Goal: Task Accomplishment & Management: Use online tool/utility

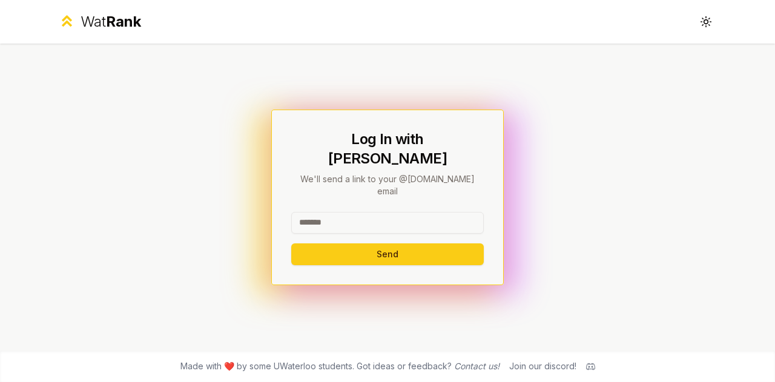
click at [356, 212] on input at bounding box center [387, 223] width 193 height 22
type input "*******"
click at [291, 244] on button "Send" at bounding box center [387, 255] width 193 height 22
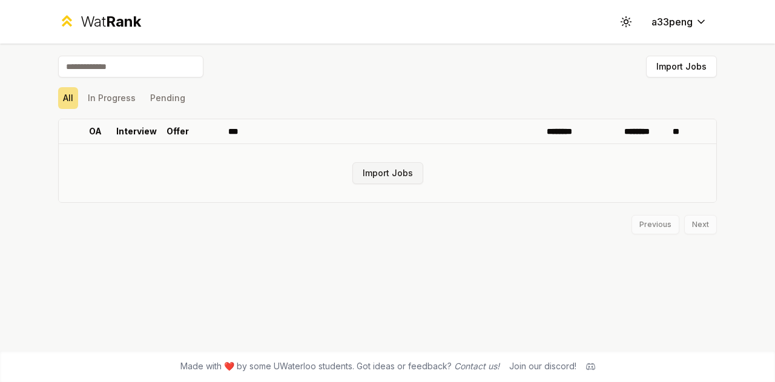
click at [396, 171] on button "Import Jobs" at bounding box center [388, 173] width 71 height 22
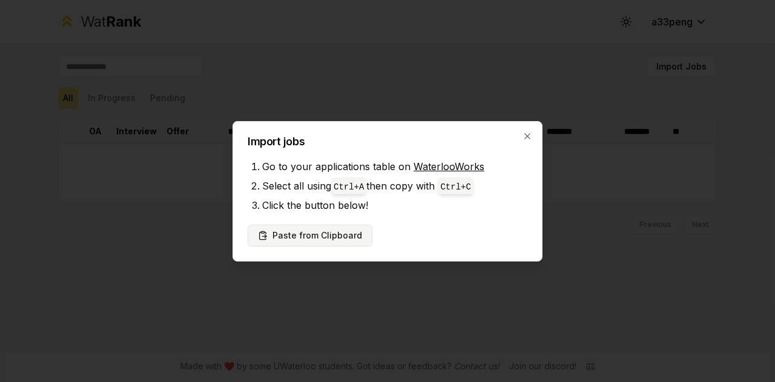
click at [331, 232] on button "Paste from Clipboard" at bounding box center [310, 236] width 125 height 22
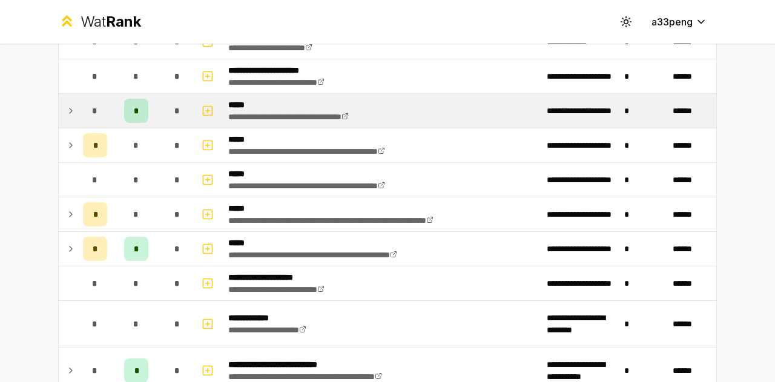
scroll to position [43, 0]
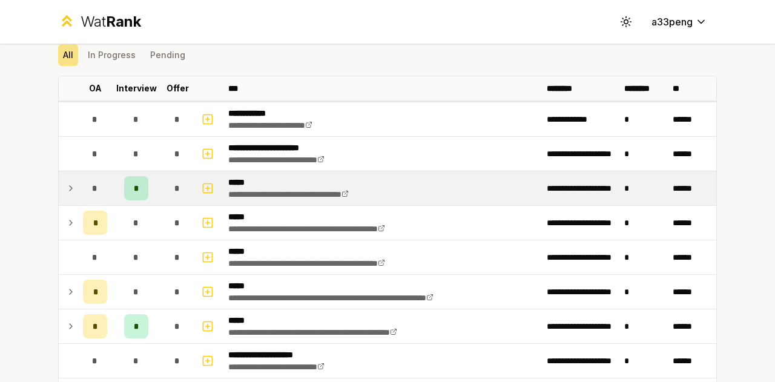
click at [66, 187] on icon at bounding box center [71, 188] width 10 height 15
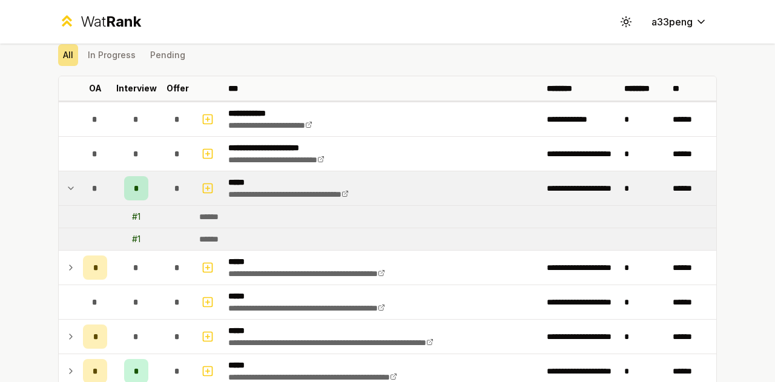
click at [333, 230] on td "******" at bounding box center [455, 239] width 522 height 22
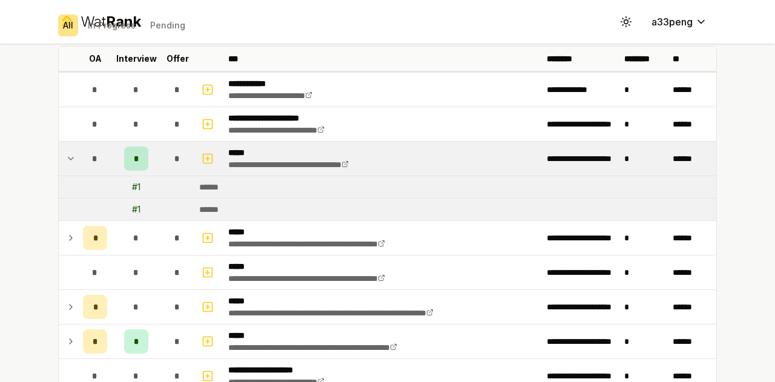
click at [78, 156] on td "*" at bounding box center [95, 159] width 34 height 34
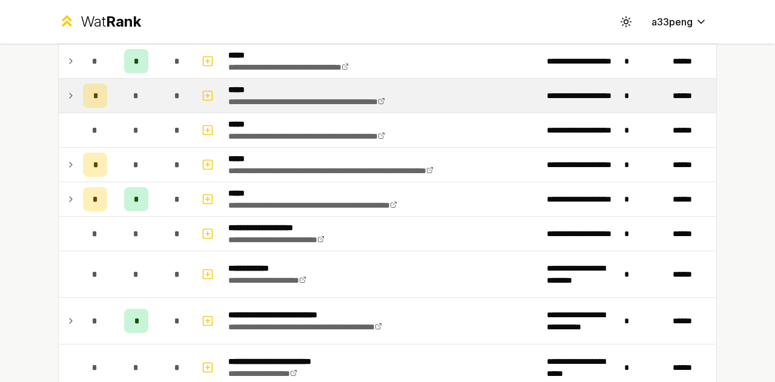
scroll to position [253, 0]
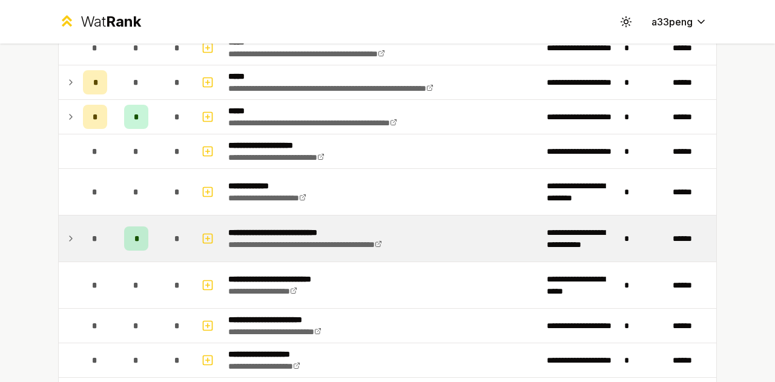
click at [68, 231] on icon at bounding box center [71, 238] width 10 height 15
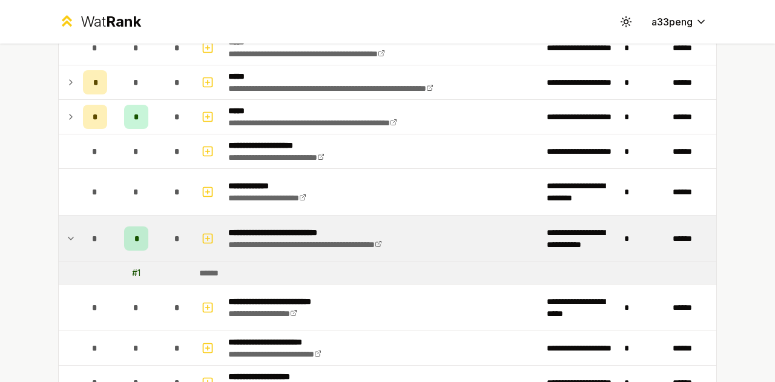
click at [66, 234] on icon at bounding box center [71, 238] width 10 height 15
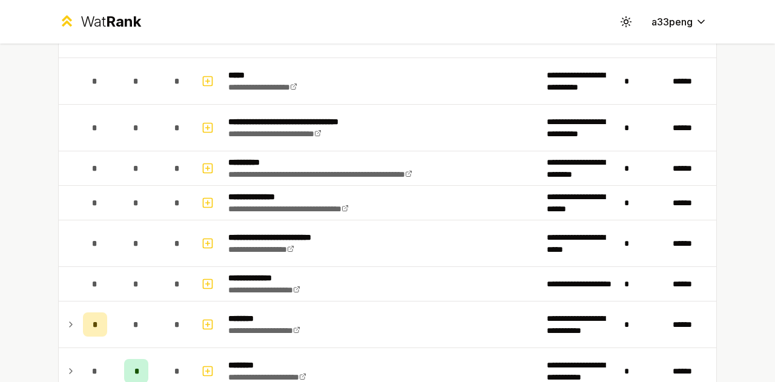
scroll to position [796, 0]
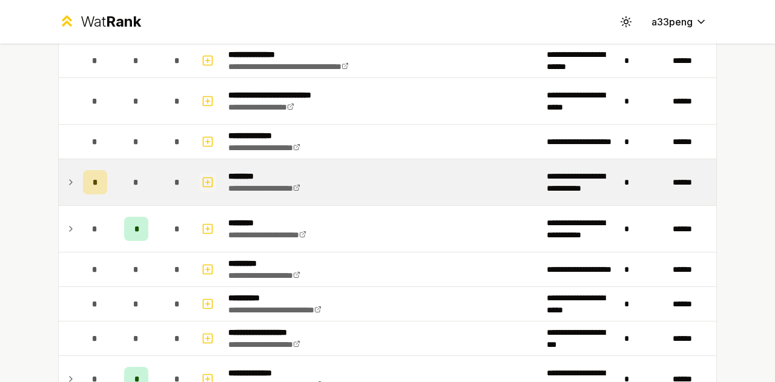
click at [204, 177] on rect "button" at bounding box center [208, 181] width 9 height 9
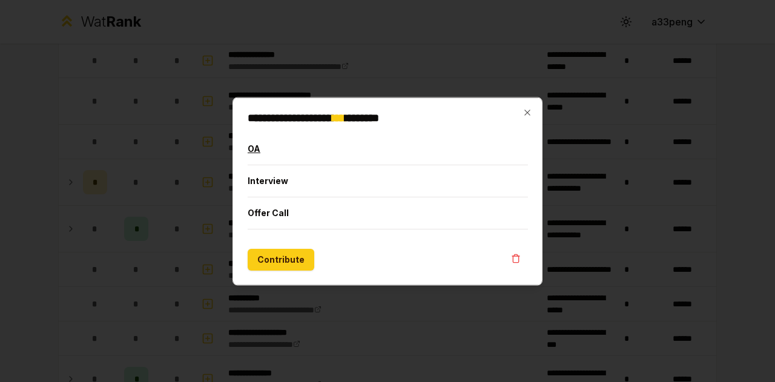
click at [269, 144] on button "OA" at bounding box center [388, 149] width 280 height 32
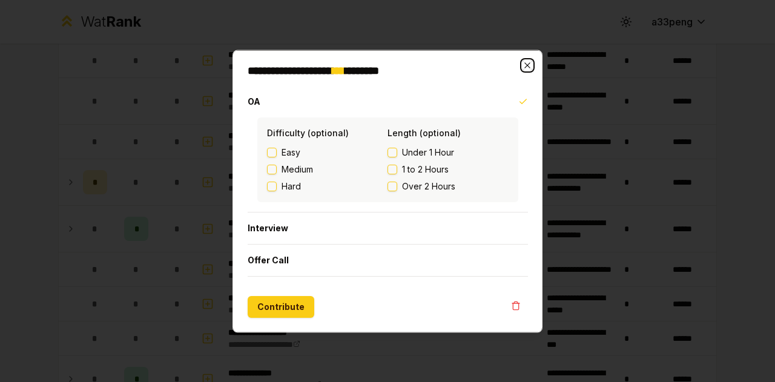
click at [530, 67] on icon "button" at bounding box center [527, 64] width 5 height 5
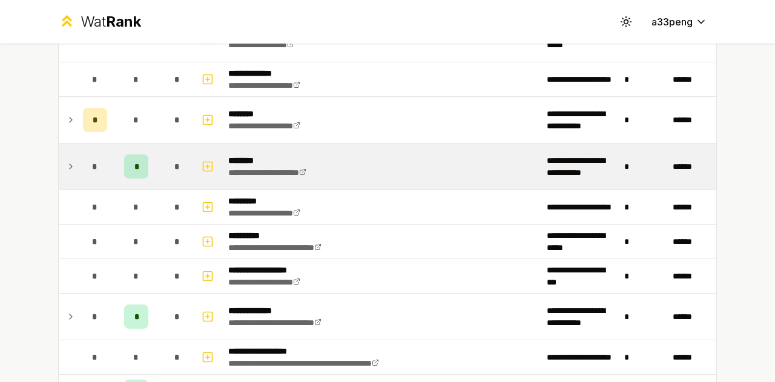
scroll to position [859, 0]
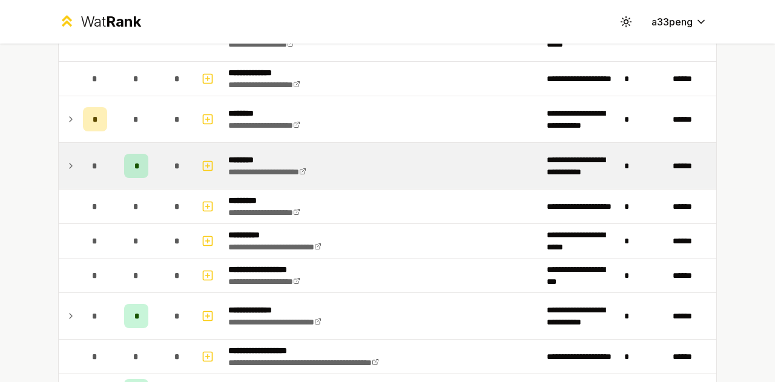
click at [66, 165] on icon at bounding box center [71, 166] width 10 height 15
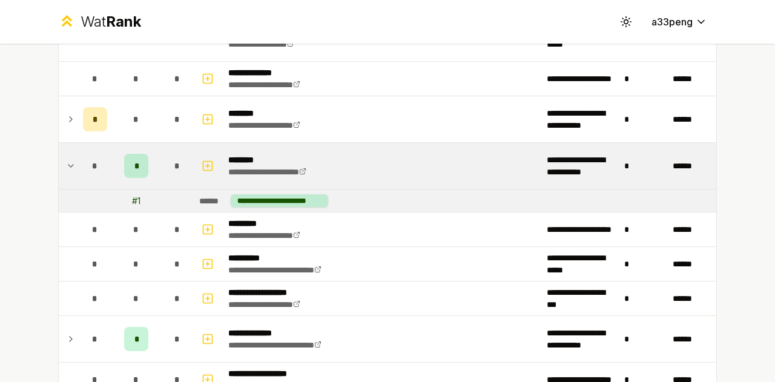
click at [67, 162] on icon at bounding box center [71, 166] width 10 height 15
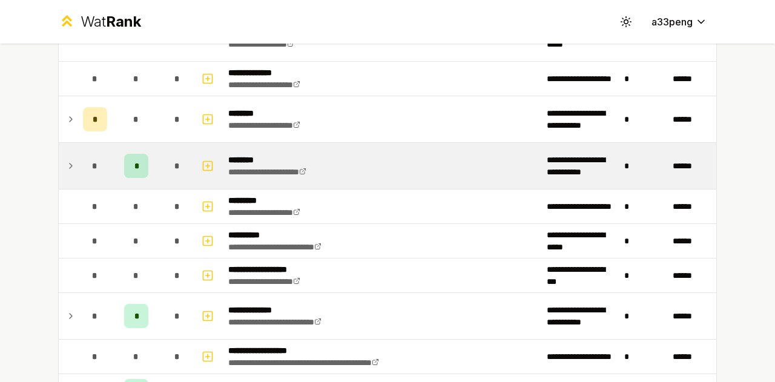
click at [67, 162] on icon at bounding box center [71, 166] width 10 height 15
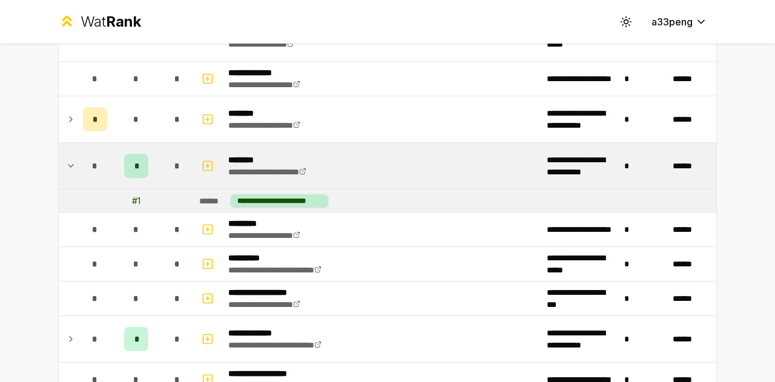
click at [69, 161] on icon at bounding box center [71, 166] width 10 height 15
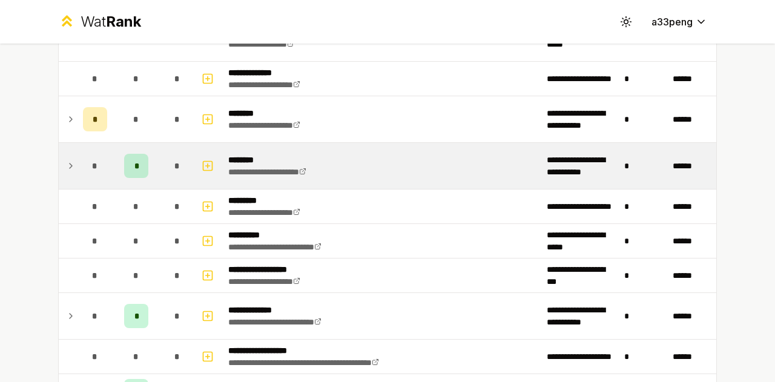
drag, startPoint x: 69, startPoint y: 161, endPoint x: 64, endPoint y: 165, distance: 6.4
click at [66, 165] on icon at bounding box center [71, 166] width 10 height 15
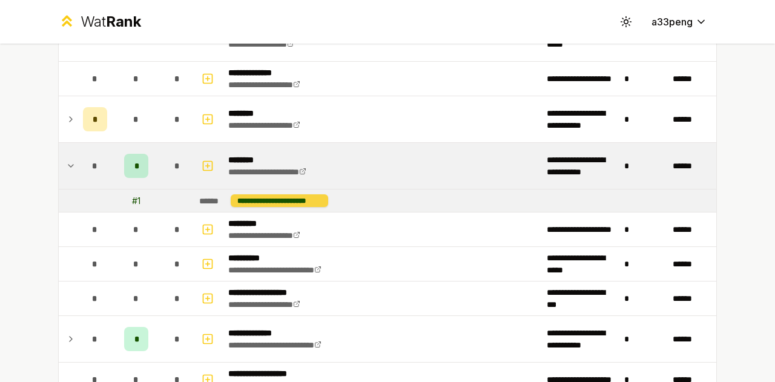
click at [274, 196] on div "**********" at bounding box center [280, 200] width 98 height 13
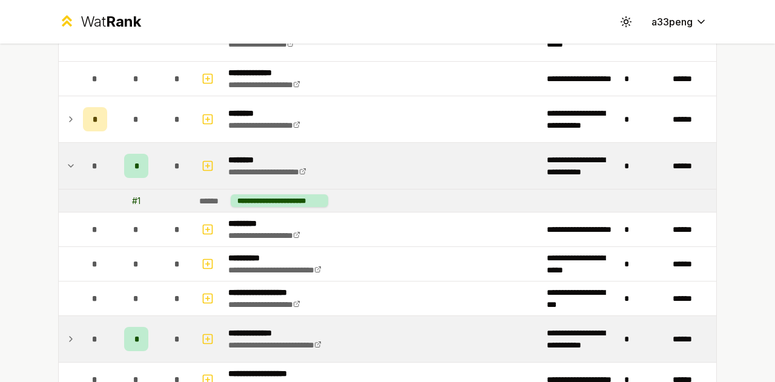
click at [66, 337] on icon at bounding box center [71, 339] width 10 height 15
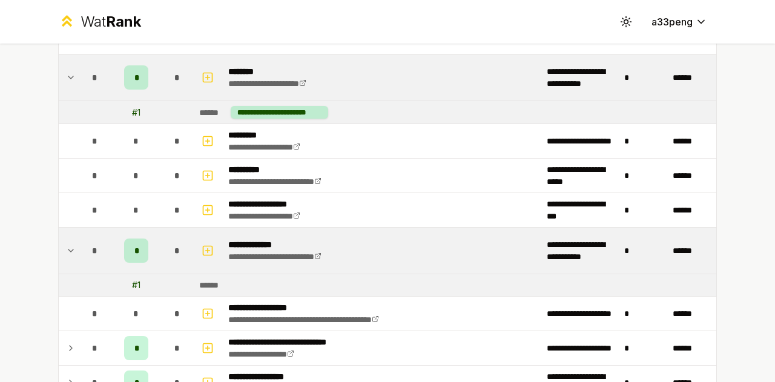
scroll to position [915, 0]
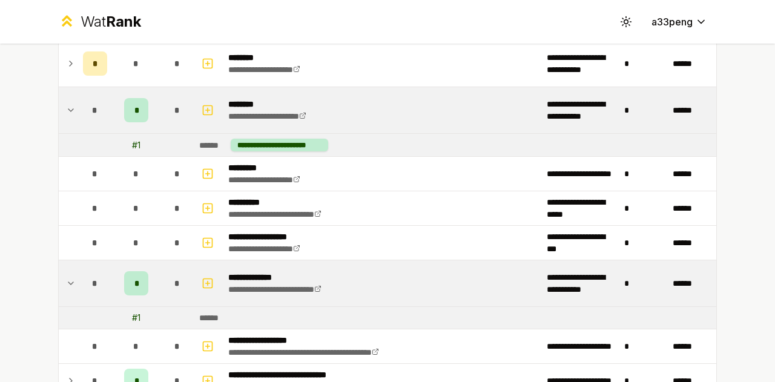
click at [66, 276] on icon at bounding box center [71, 283] width 10 height 15
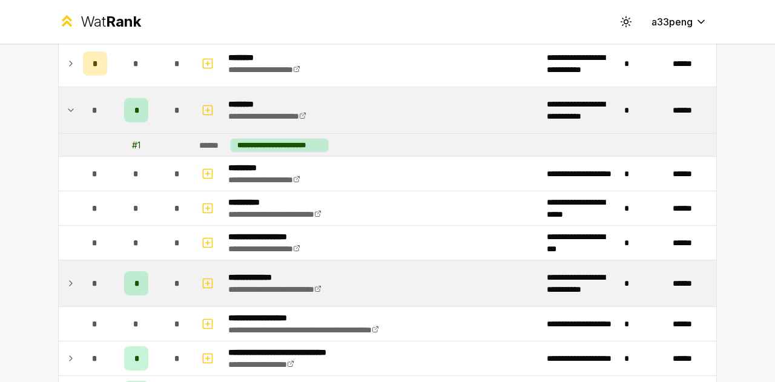
scroll to position [1027, 0]
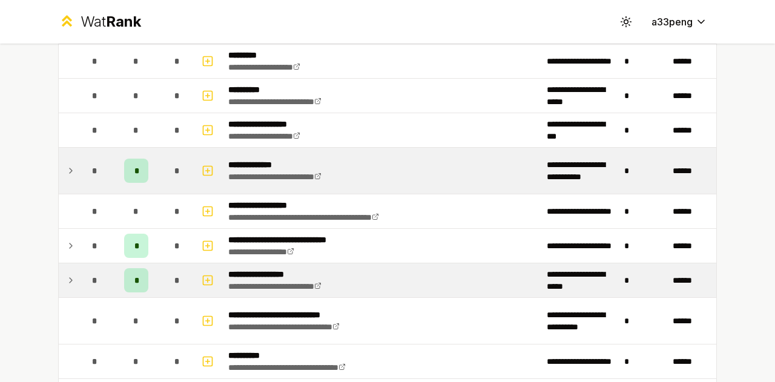
click at [66, 274] on icon at bounding box center [71, 280] width 10 height 15
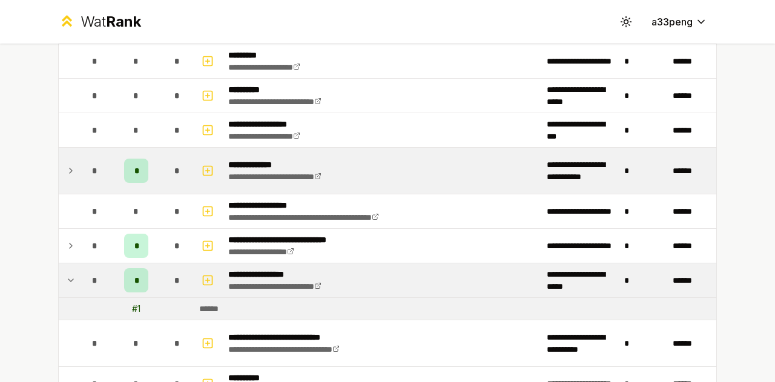
click at [66, 273] on icon at bounding box center [71, 280] width 10 height 15
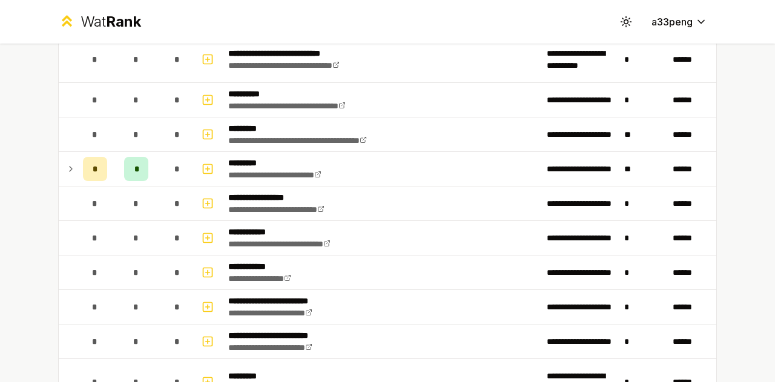
scroll to position [1290, 0]
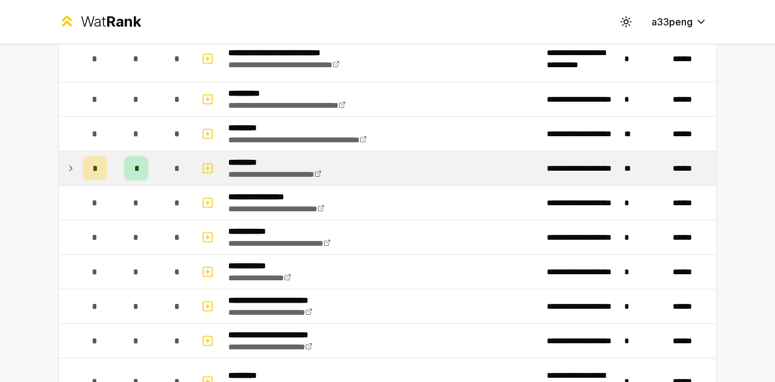
click at [61, 163] on td at bounding box center [68, 168] width 19 height 34
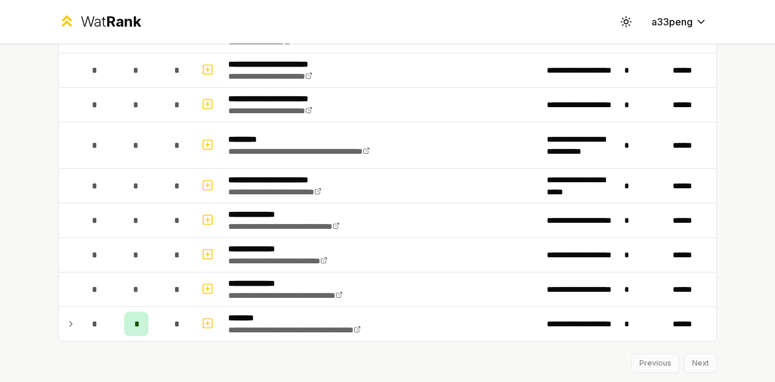
scroll to position [1640, 0]
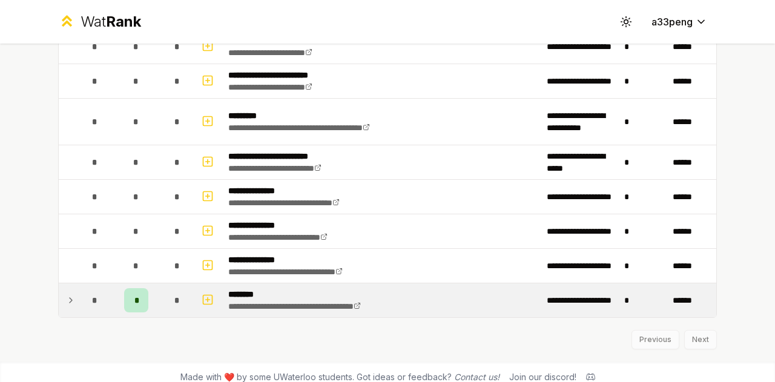
click at [78, 290] on td "*" at bounding box center [95, 301] width 34 height 34
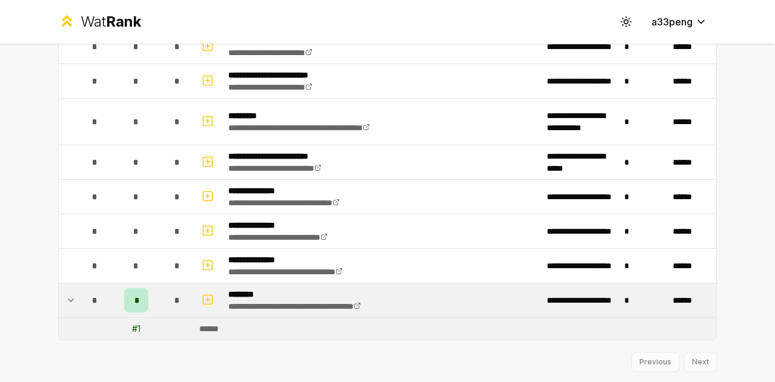
click at [78, 290] on td "*" at bounding box center [95, 301] width 34 height 34
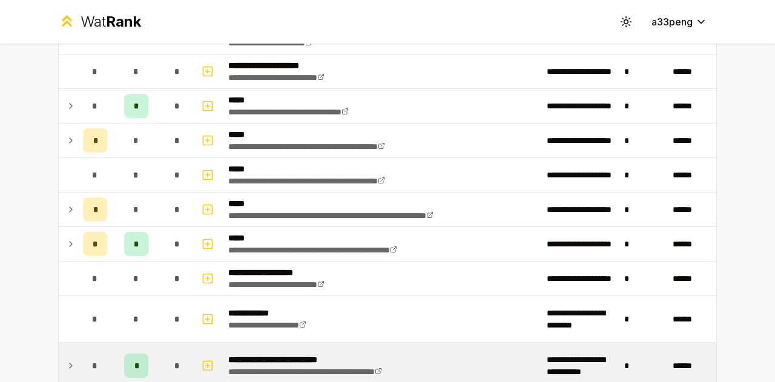
scroll to position [0, 0]
